Goal: Task Accomplishment & Management: Manage account settings

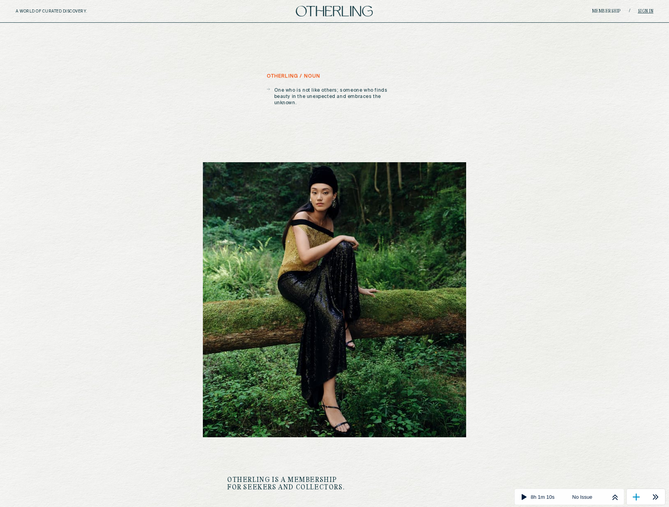
click at [643, 13] on link "Sign in" at bounding box center [646, 11] width 16 height 5
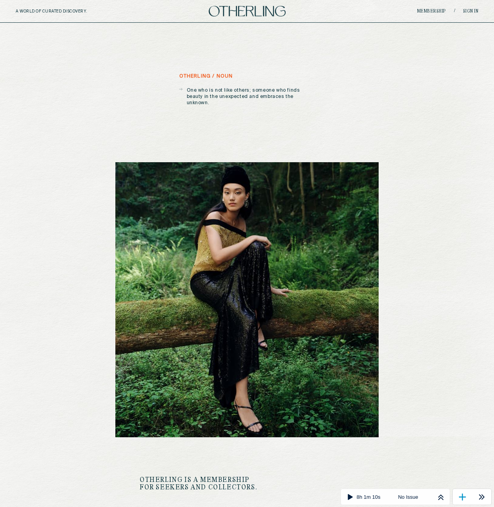
click at [471, 12] on link "Sign in" at bounding box center [471, 11] width 16 height 5
